Goal: Find specific page/section: Find specific page/section

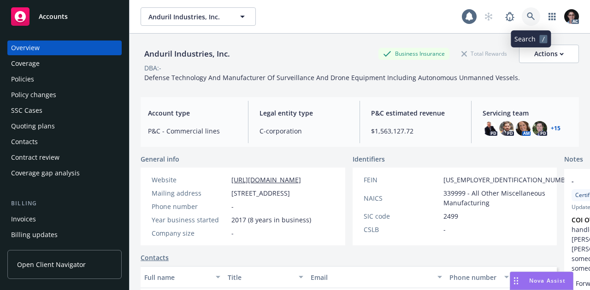
click at [532, 17] on icon at bounding box center [531, 16] width 8 height 8
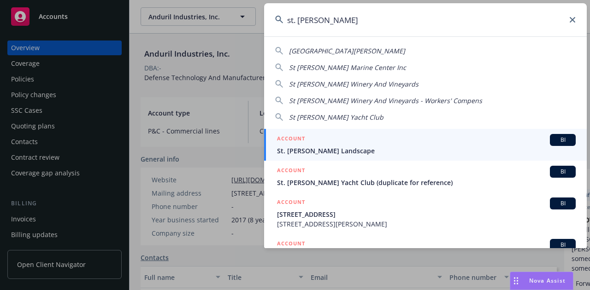
click at [338, 84] on span "St [PERSON_NAME] Winery And Vineyards" at bounding box center [354, 84] width 130 height 9
type input "St [PERSON_NAME] Winery And Vineyards"
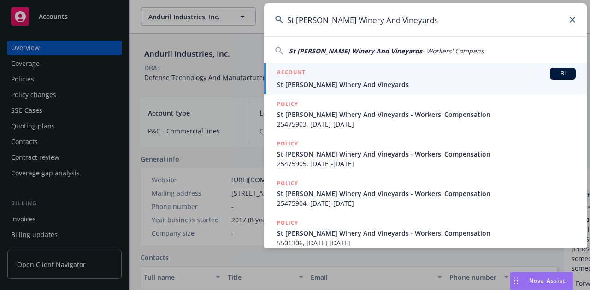
click at [561, 72] on span "BI" at bounding box center [563, 74] width 18 height 8
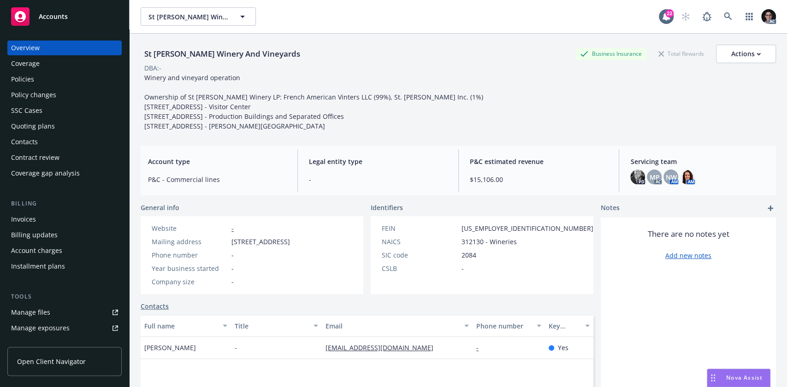
click at [589, 120] on div "St [PERSON_NAME] Winery And Vineyards Business Insurance Total Rewards Actions …" at bounding box center [458, 88] width 635 height 86
click at [44, 61] on div "Coverage" at bounding box center [64, 63] width 107 height 15
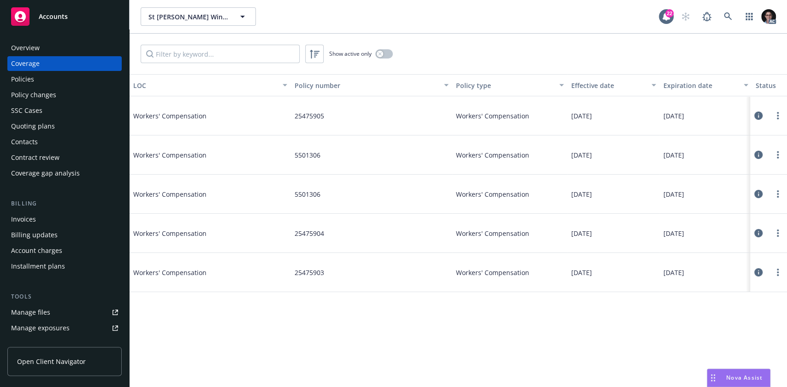
click at [40, 50] on div "Overview" at bounding box center [64, 48] width 107 height 15
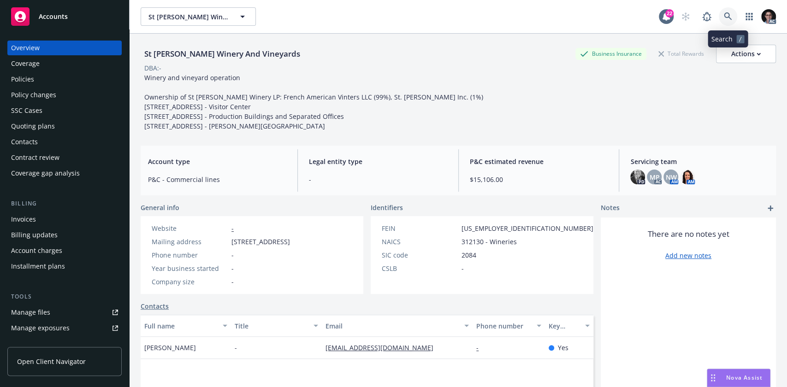
click at [589, 18] on icon at bounding box center [728, 16] width 8 height 8
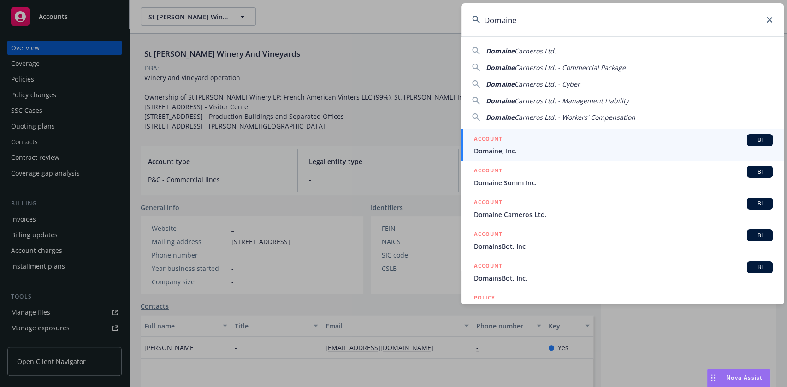
click at [560, 50] on div "Domaine Carneros Ltd." at bounding box center [622, 51] width 300 height 10
type input "Domaine Carneros Ltd."
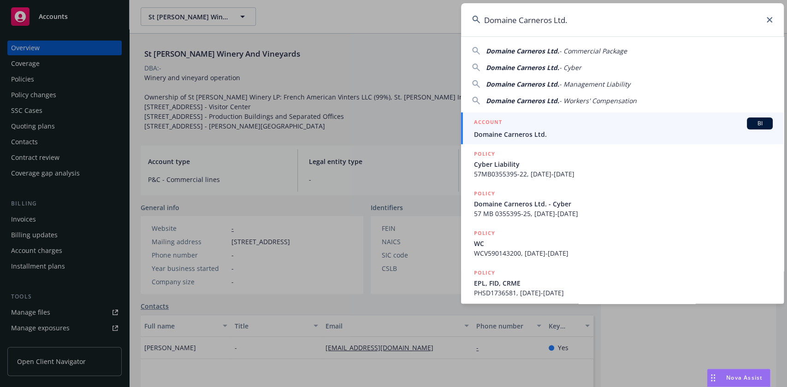
click at [589, 124] on span "BI" at bounding box center [759, 123] width 18 height 8
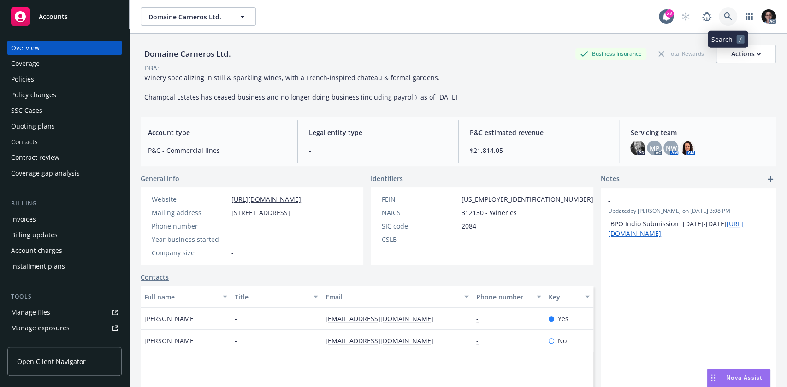
click at [589, 16] on icon at bounding box center [728, 16] width 8 height 8
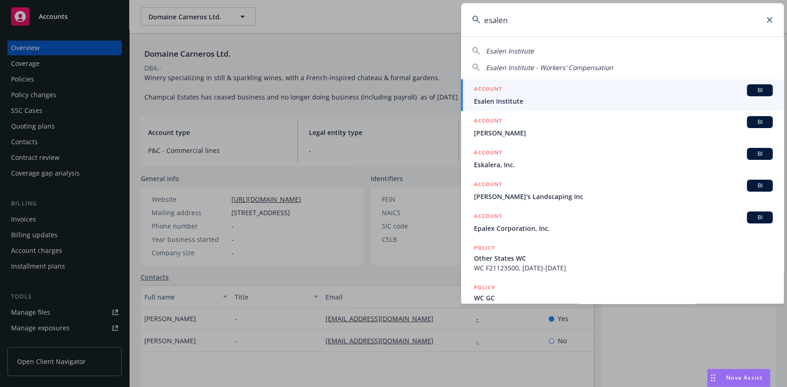
type input "esalen"
click at [589, 84] on div "BI" at bounding box center [760, 90] width 26 height 12
